Goal: Navigation & Orientation: Find specific page/section

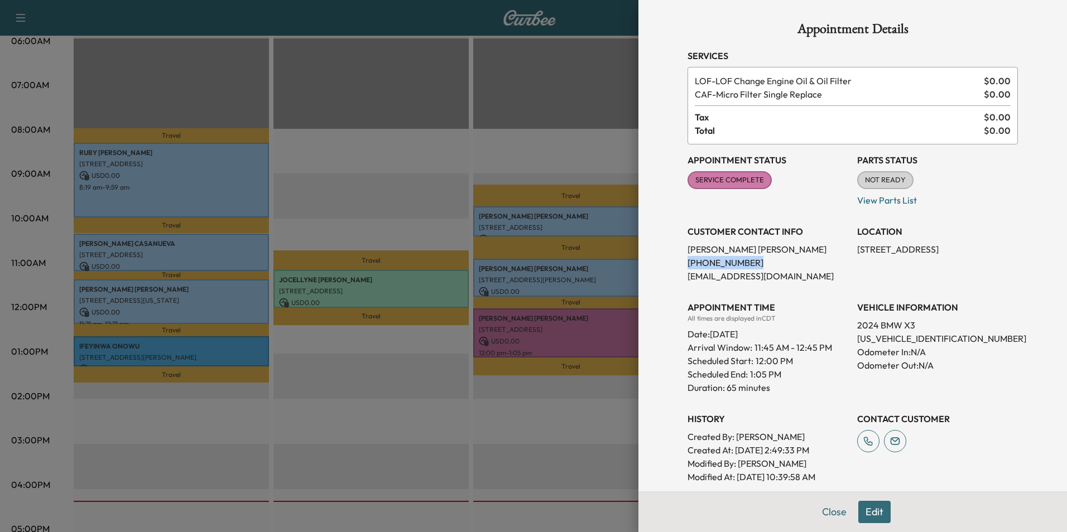
scroll to position [146, 0]
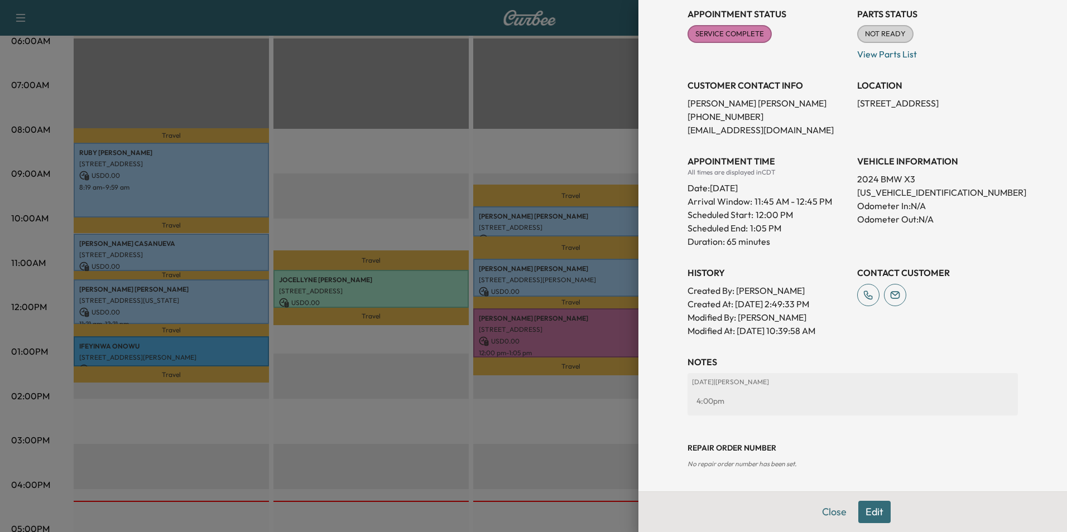
click at [597, 427] on div at bounding box center [533, 266] width 1067 height 532
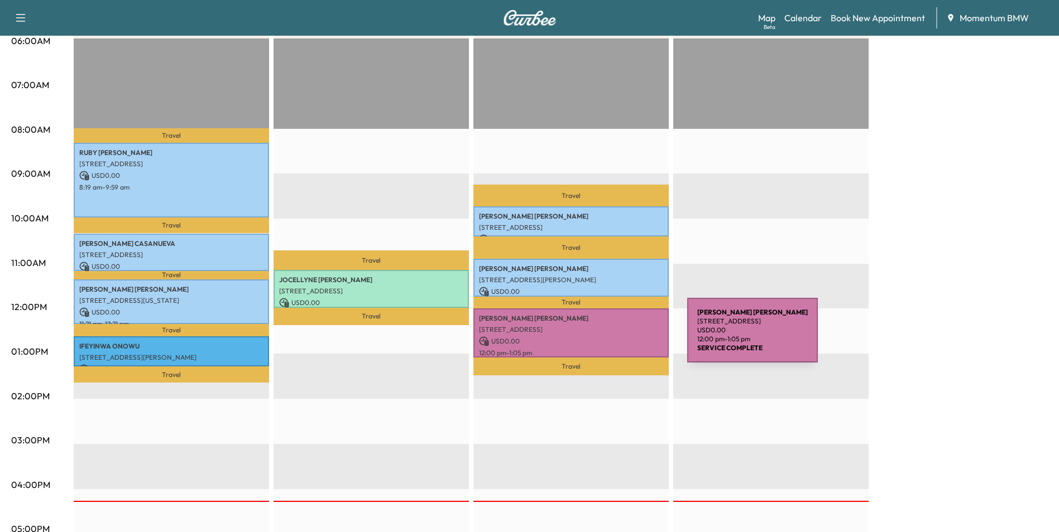
click at [603, 337] on p "USD 0.00" at bounding box center [571, 341] width 184 height 10
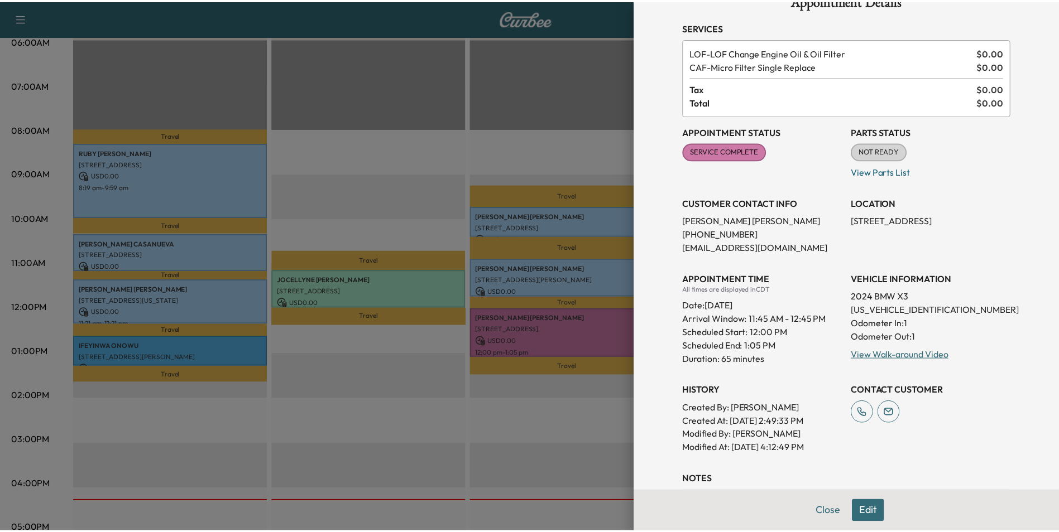
scroll to position [56, 0]
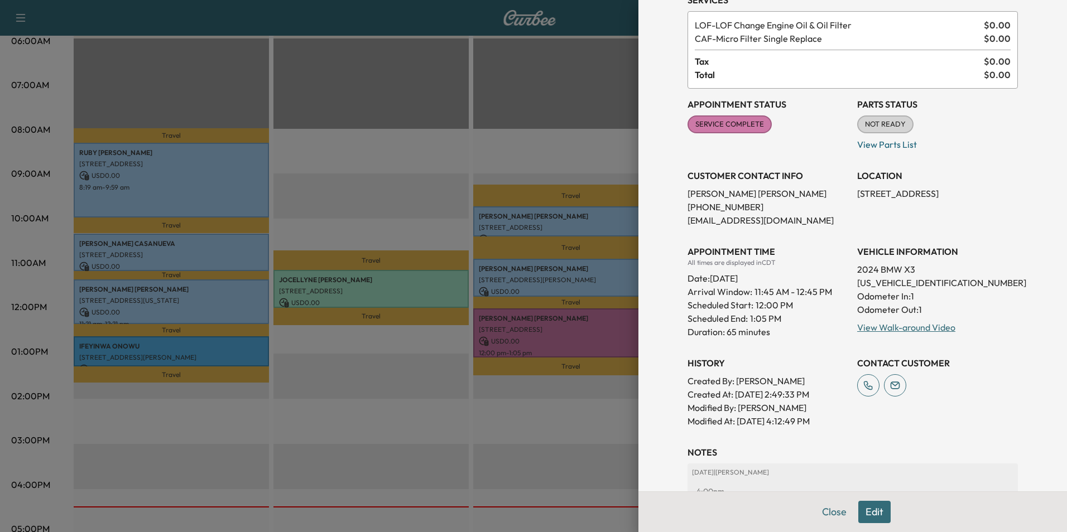
click at [828, 511] on button "Close" at bounding box center [834, 512] width 39 height 22
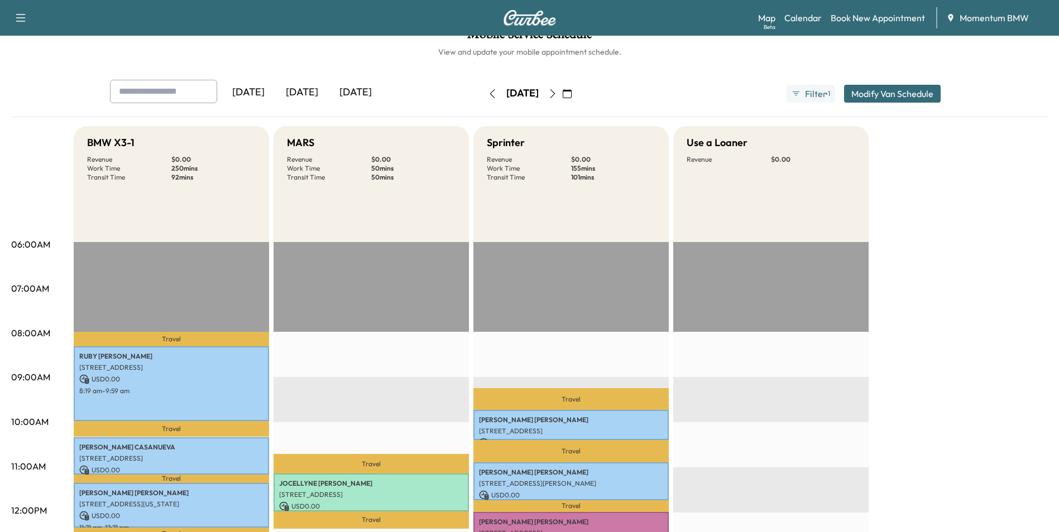
scroll to position [0, 0]
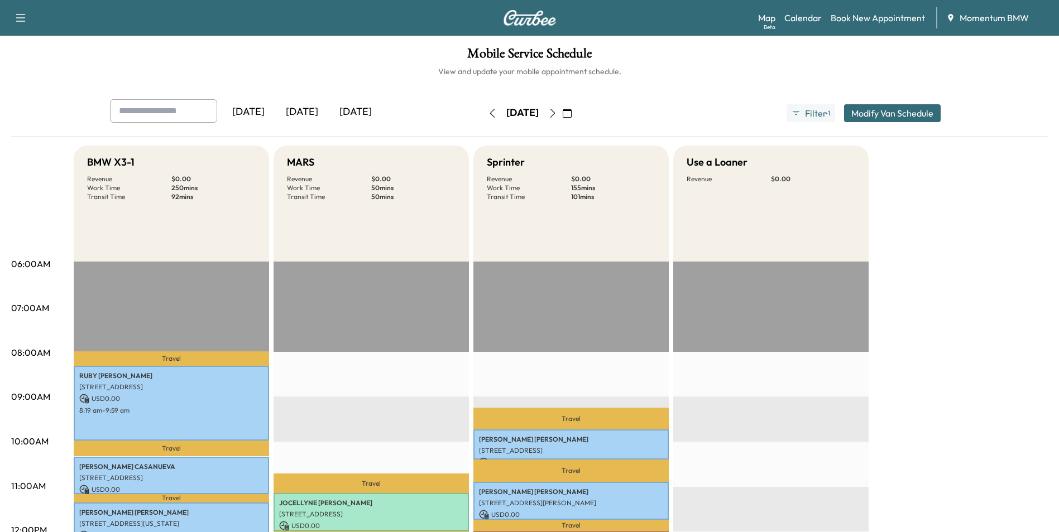
click at [557, 110] on icon "button" at bounding box center [552, 113] width 9 height 9
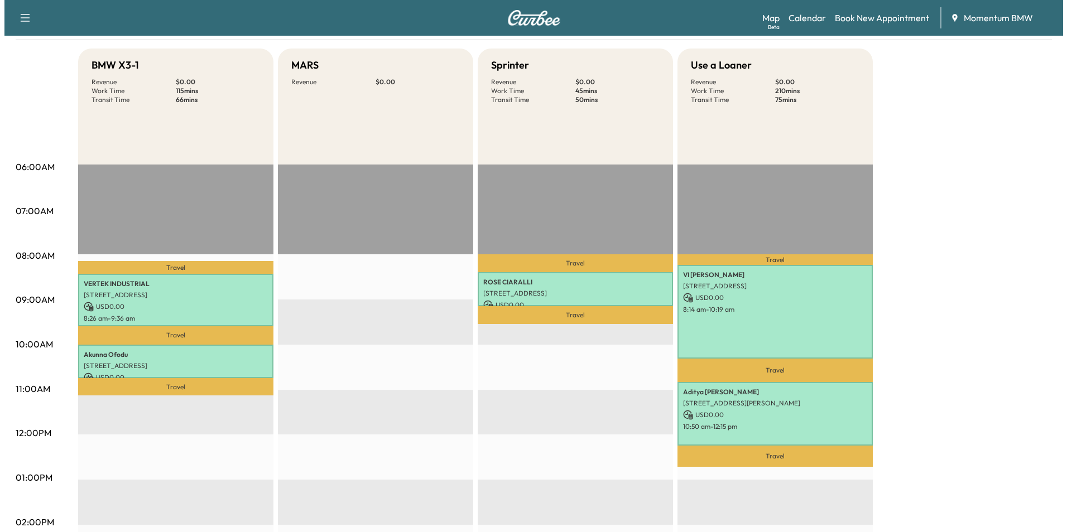
scroll to position [167, 0]
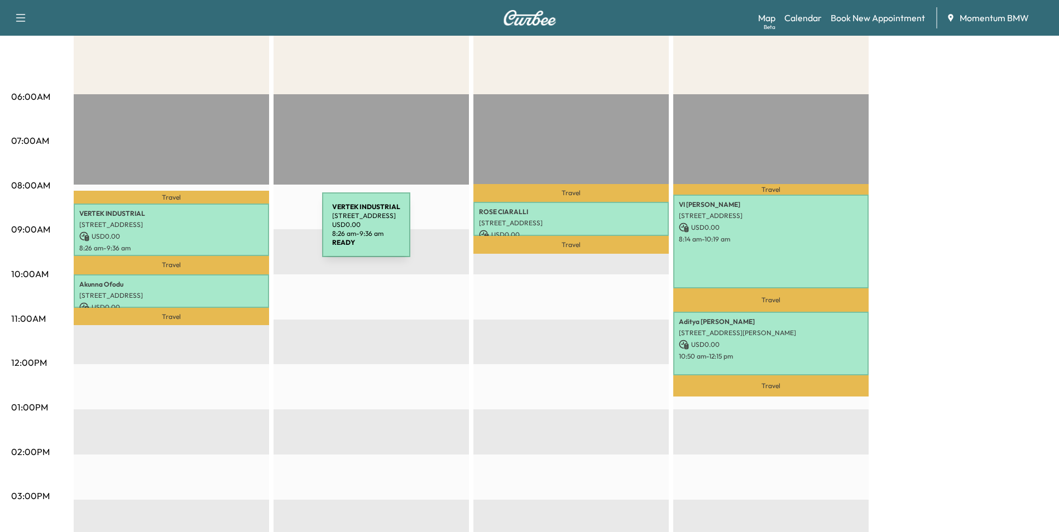
click at [238, 232] on p "USD 0.00" at bounding box center [171, 237] width 184 height 10
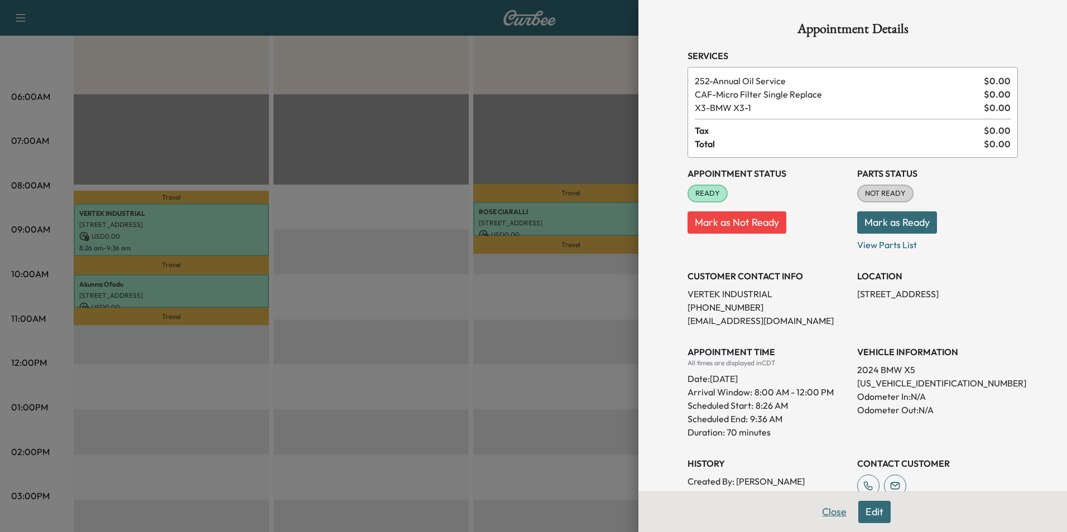
click at [824, 514] on button "Close" at bounding box center [834, 512] width 39 height 22
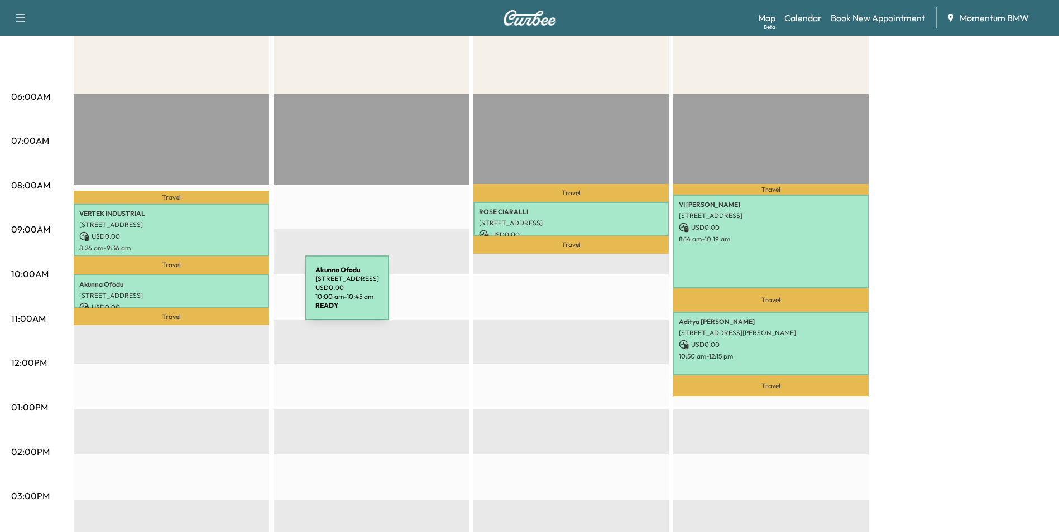
click at [222, 295] on p "[STREET_ADDRESS]" at bounding box center [171, 295] width 184 height 9
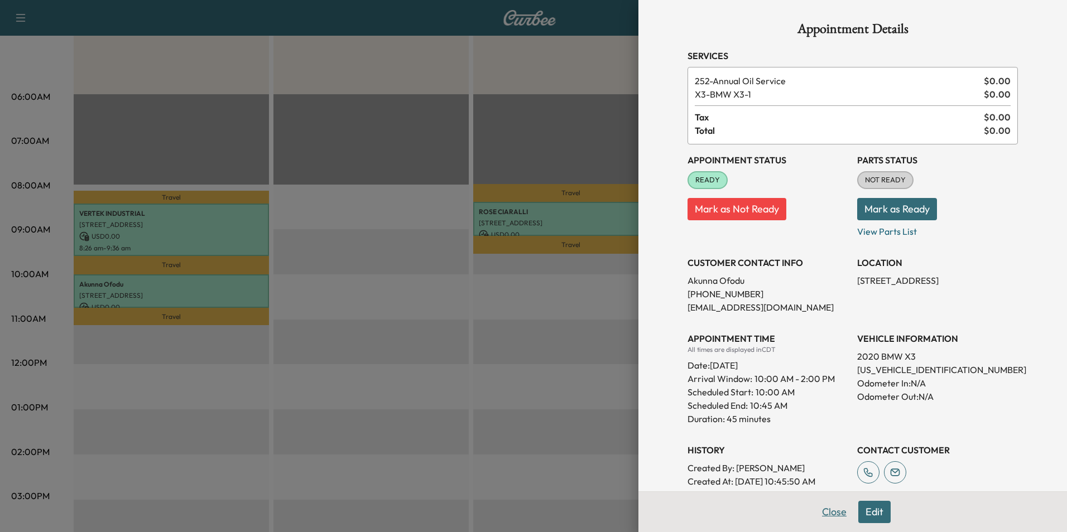
click at [828, 515] on button "Close" at bounding box center [834, 512] width 39 height 22
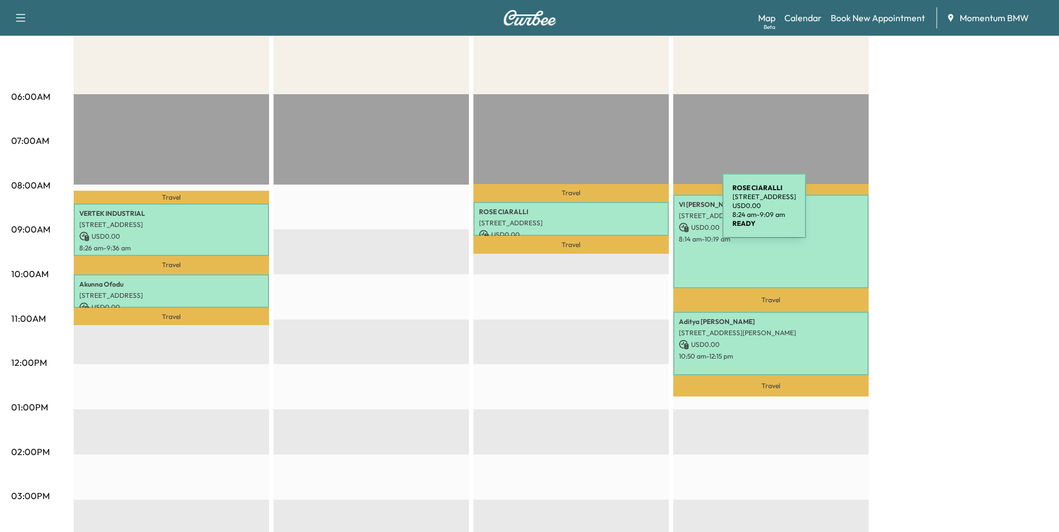
click at [638, 213] on p "[PERSON_NAME]" at bounding box center [571, 212] width 184 height 9
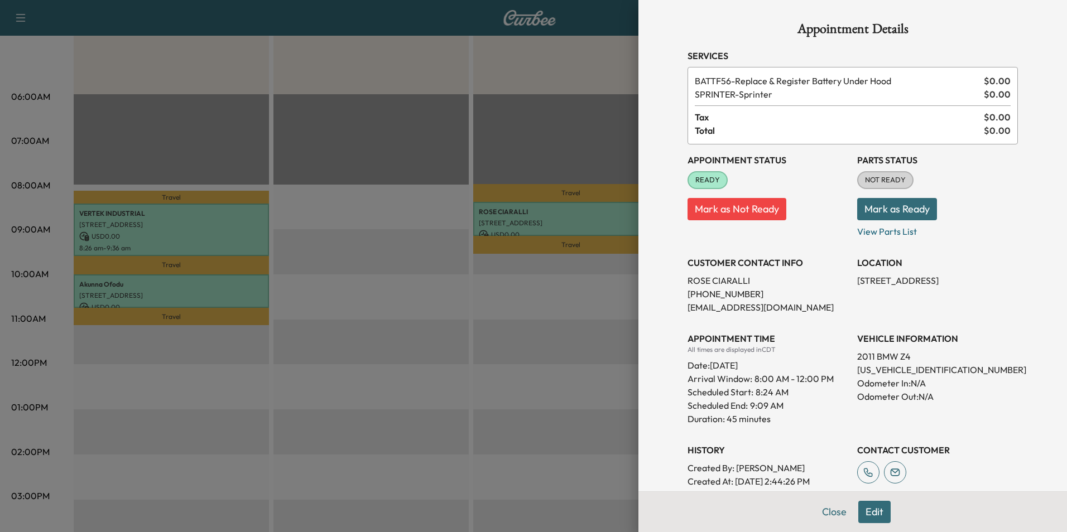
scroll to position [56, 0]
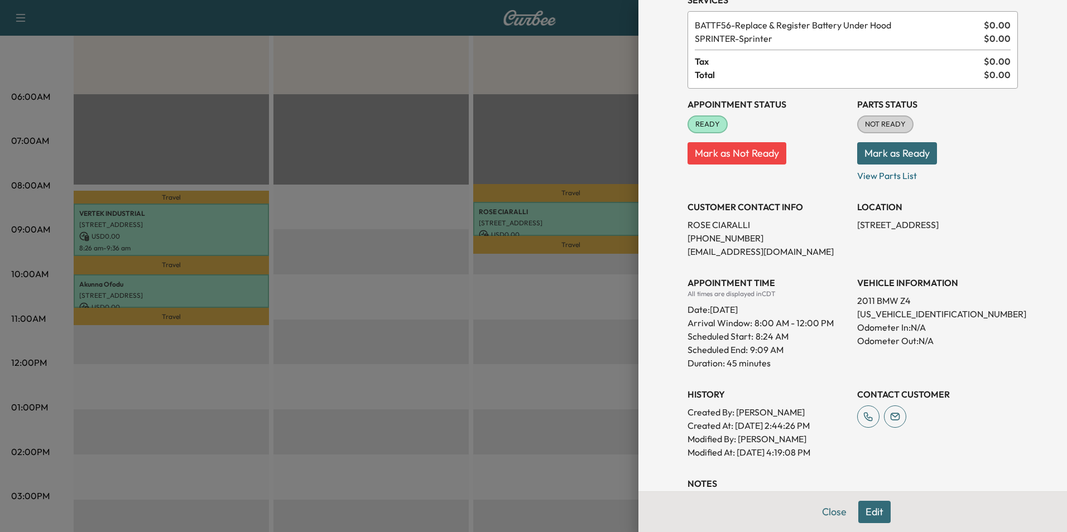
click at [826, 511] on button "Close" at bounding box center [834, 512] width 39 height 22
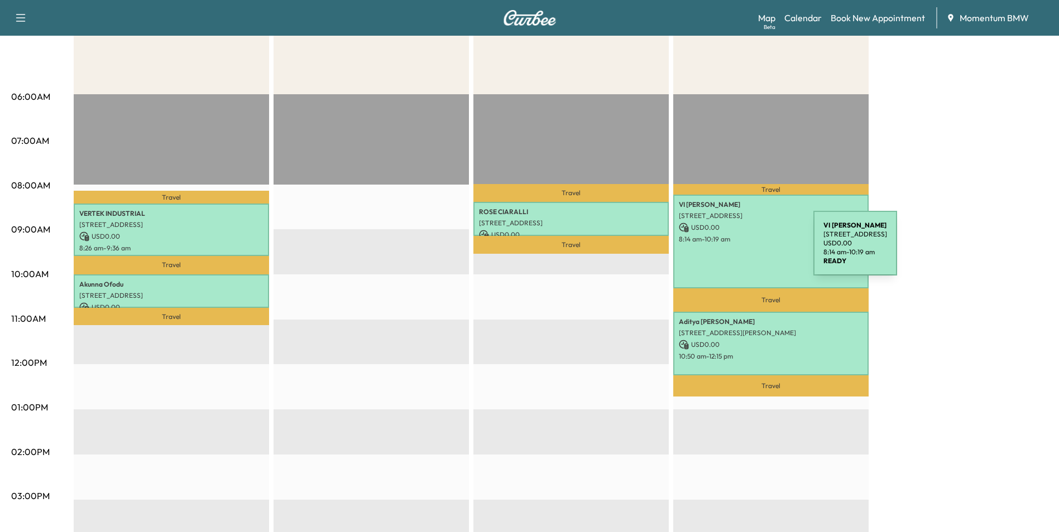
click at [729, 250] on div "VI [PERSON_NAME] [STREET_ADDRESS] USD 0.00 8:14 am - 10:19 am" at bounding box center [770, 242] width 195 height 94
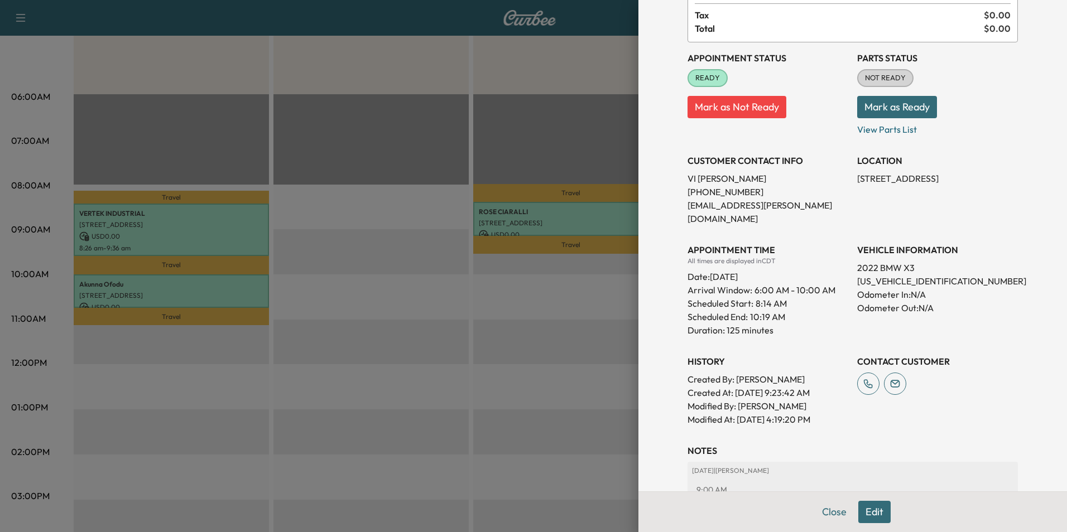
scroll to position [191, 0]
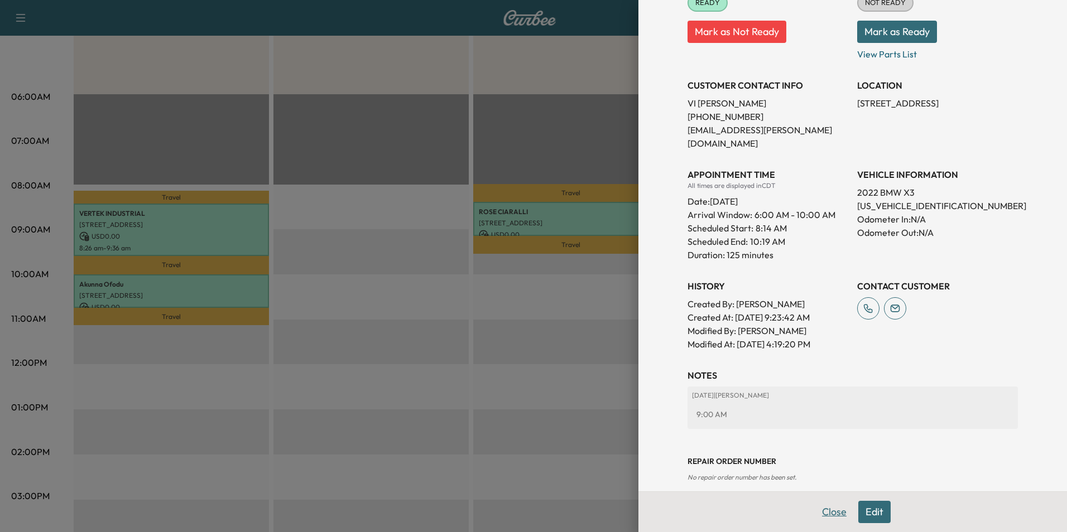
click at [829, 508] on button "Close" at bounding box center [834, 512] width 39 height 22
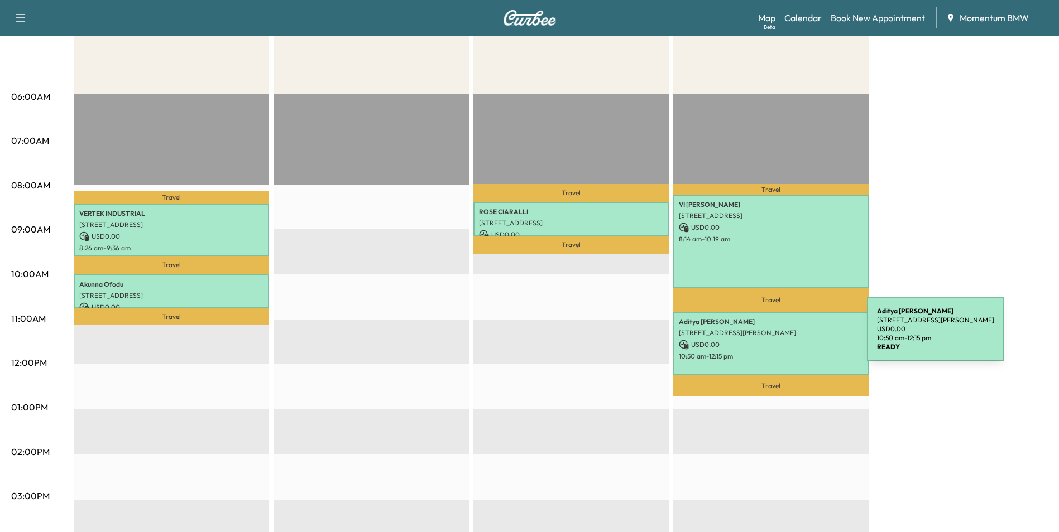
click at [781, 337] on div "[PERSON_NAME] [STREET_ADDRESS][PERSON_NAME] USD 0.00 10:50 am - 12:15 pm" at bounding box center [770, 344] width 195 height 64
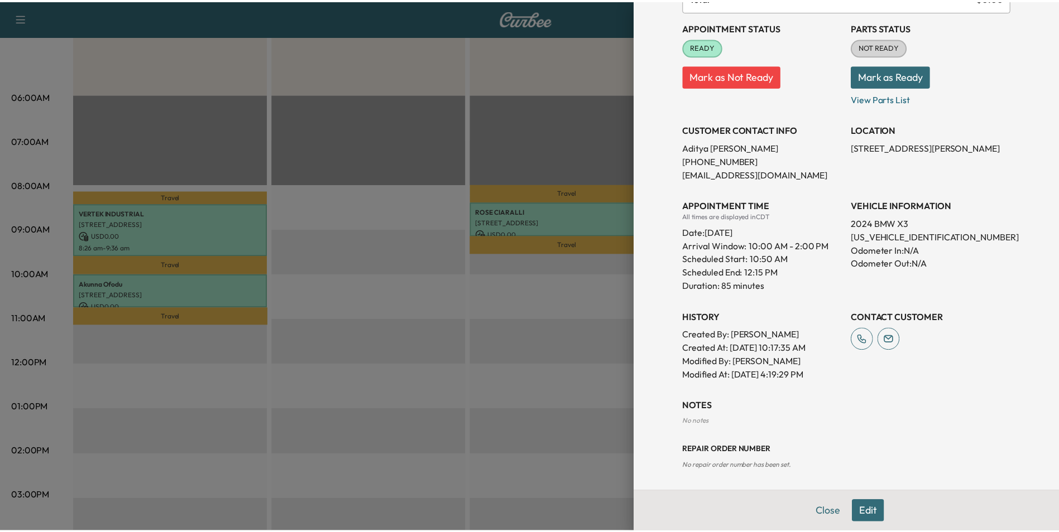
scroll to position [135, 0]
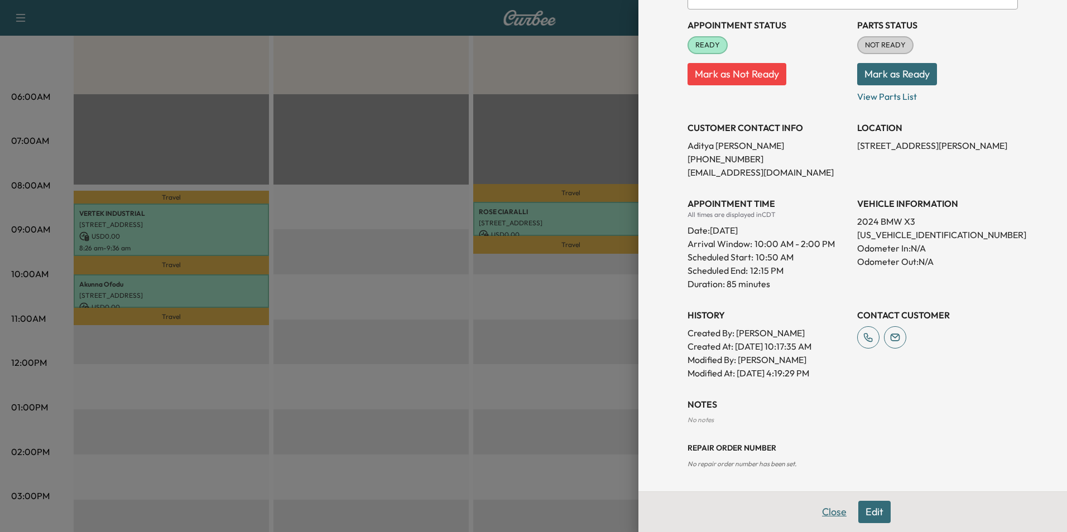
click at [827, 514] on button "Close" at bounding box center [834, 512] width 39 height 22
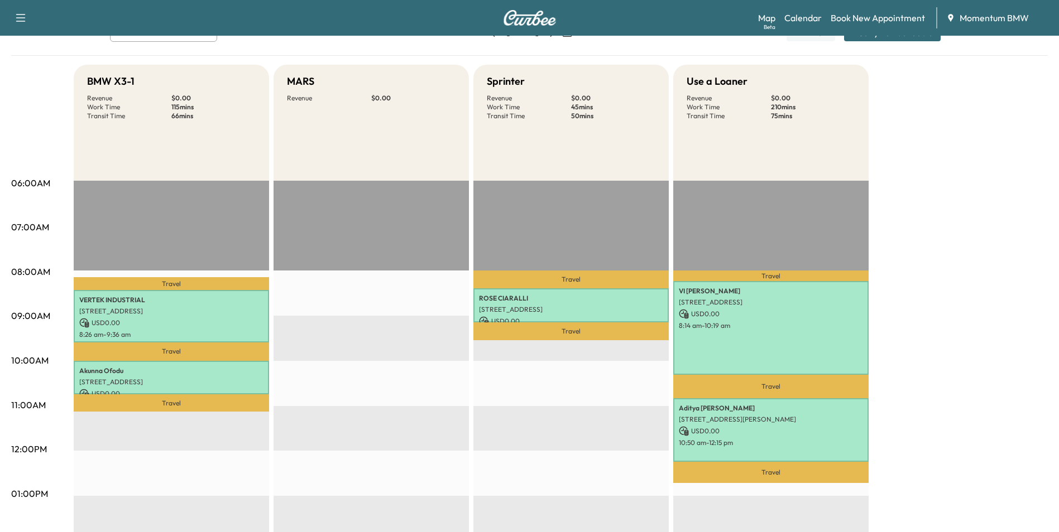
scroll to position [0, 0]
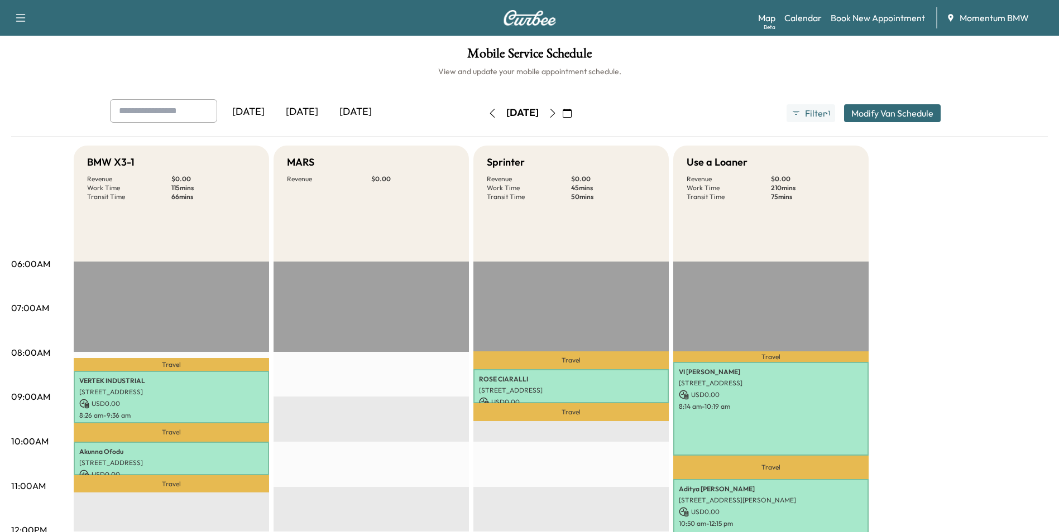
click at [557, 112] on icon "button" at bounding box center [552, 113] width 9 height 9
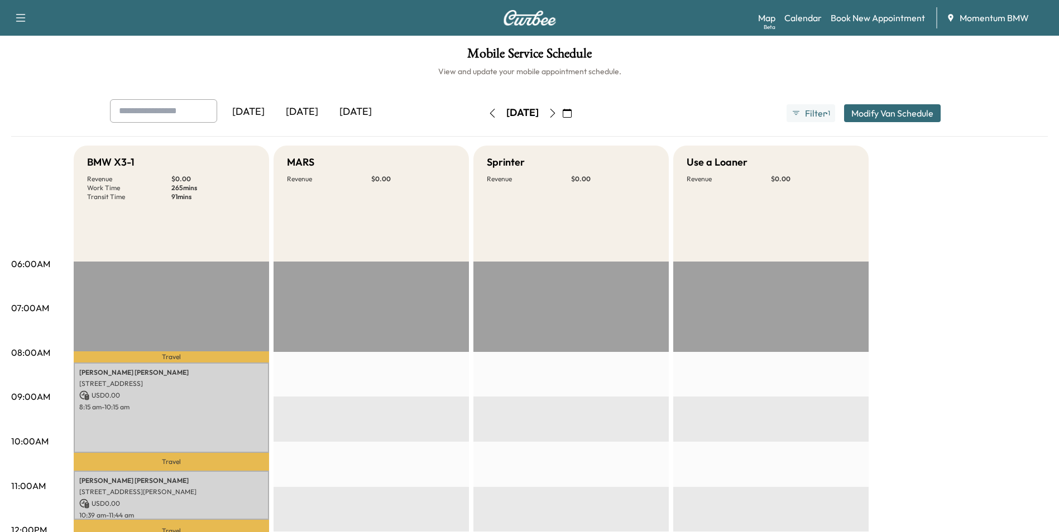
click at [488, 117] on icon "button" at bounding box center [492, 113] width 9 height 9
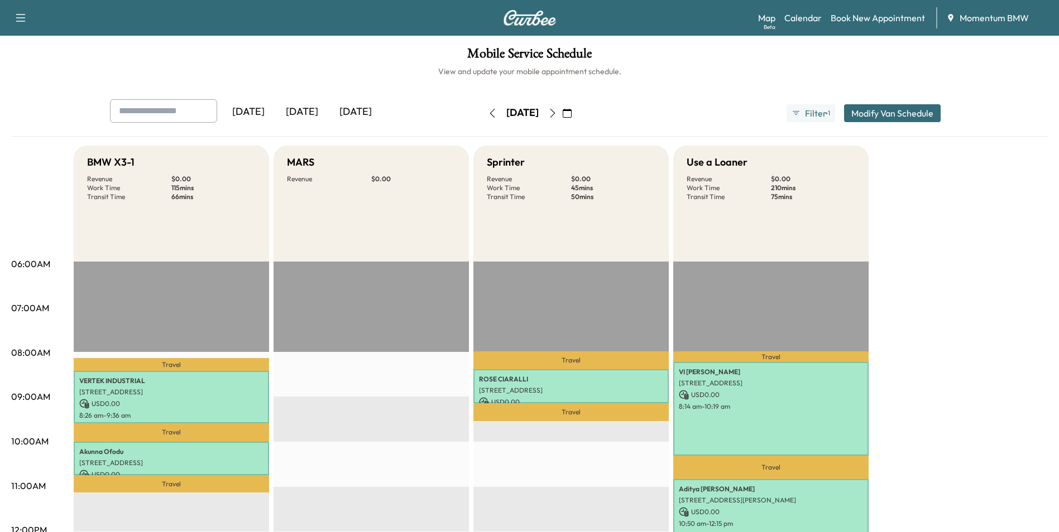
click at [488, 116] on icon "button" at bounding box center [492, 113] width 9 height 9
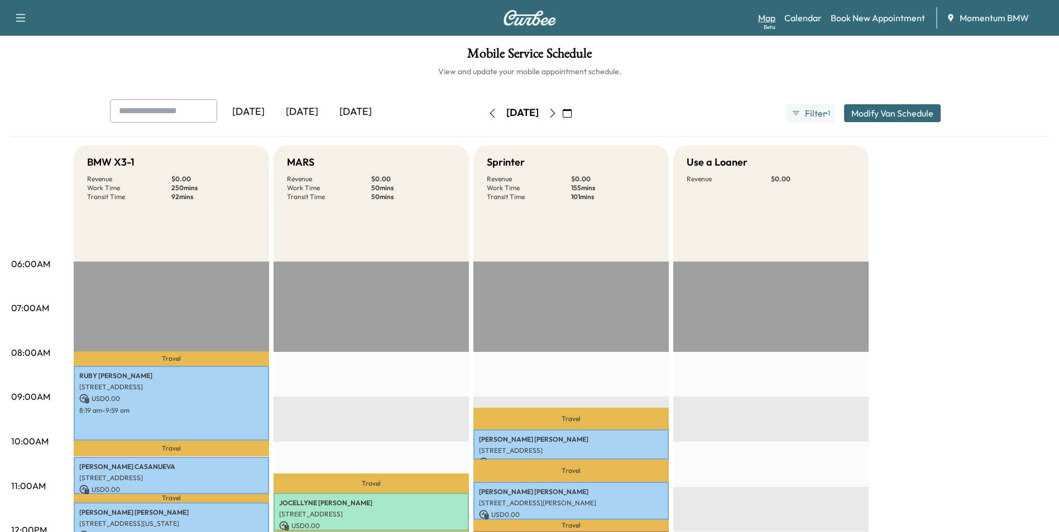
click at [762, 17] on link "Map Beta" at bounding box center [766, 17] width 17 height 13
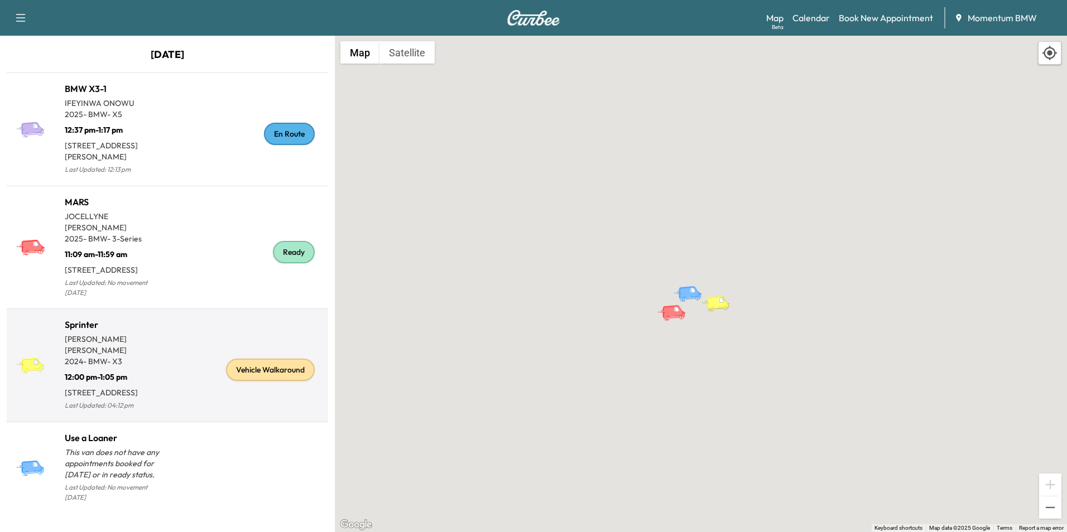
click at [277, 370] on div "Vehicle Walkaround" at bounding box center [270, 370] width 89 height 22
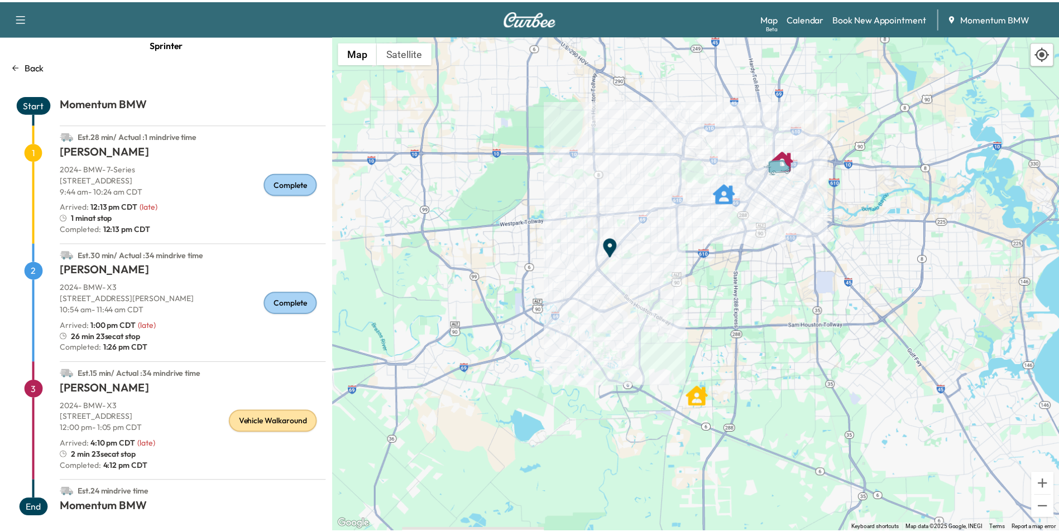
scroll to position [21, 0]
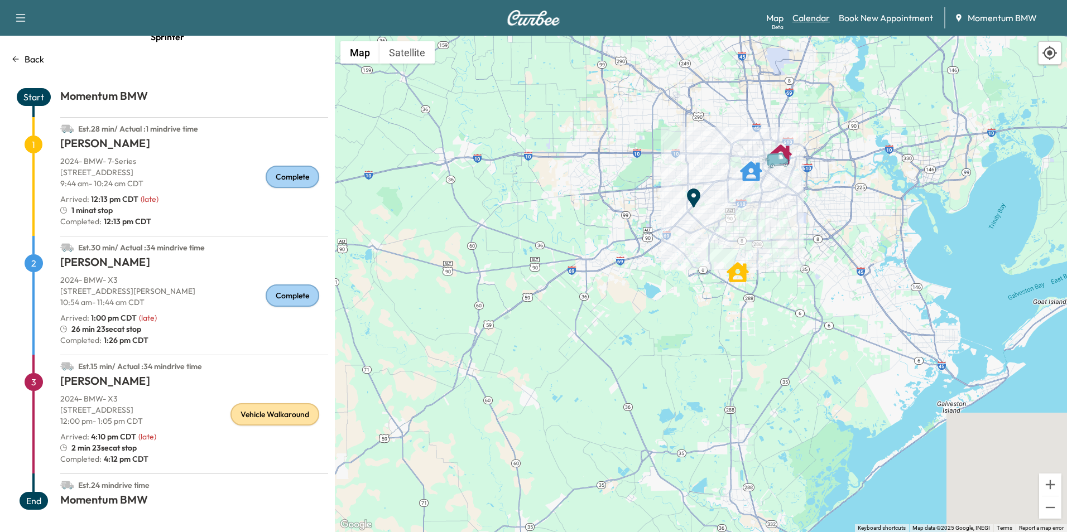
click at [816, 22] on link "Calendar" at bounding box center [810, 17] width 37 height 13
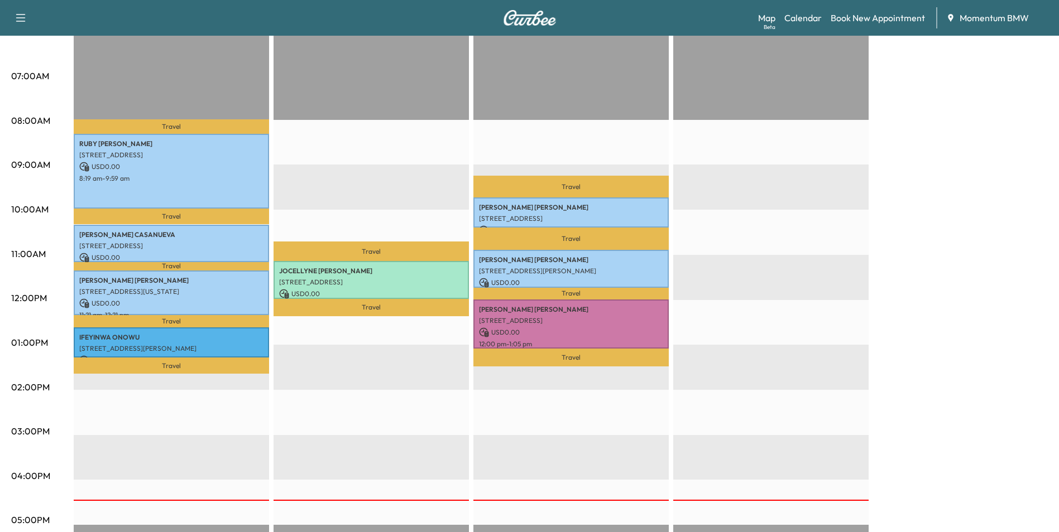
scroll to position [279, 0]
